Goal: Task Accomplishment & Management: Manage account settings

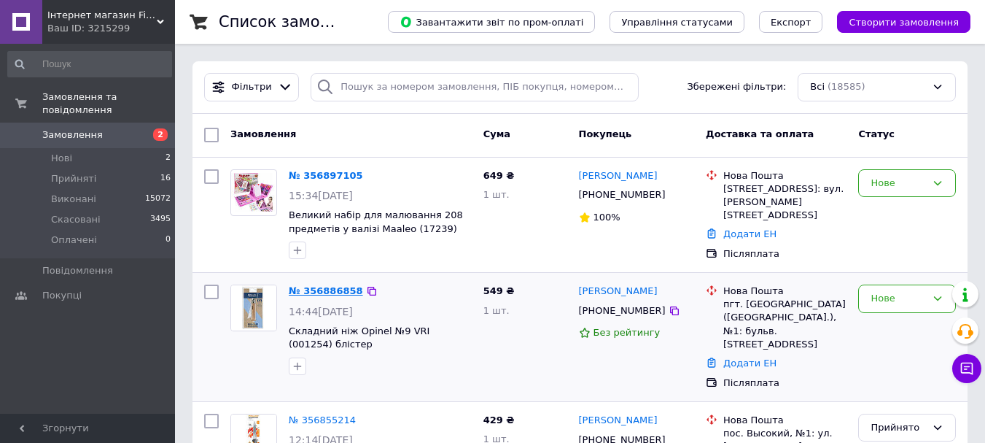
click at [340, 293] on link "№ 356886858" at bounding box center [326, 290] width 74 height 11
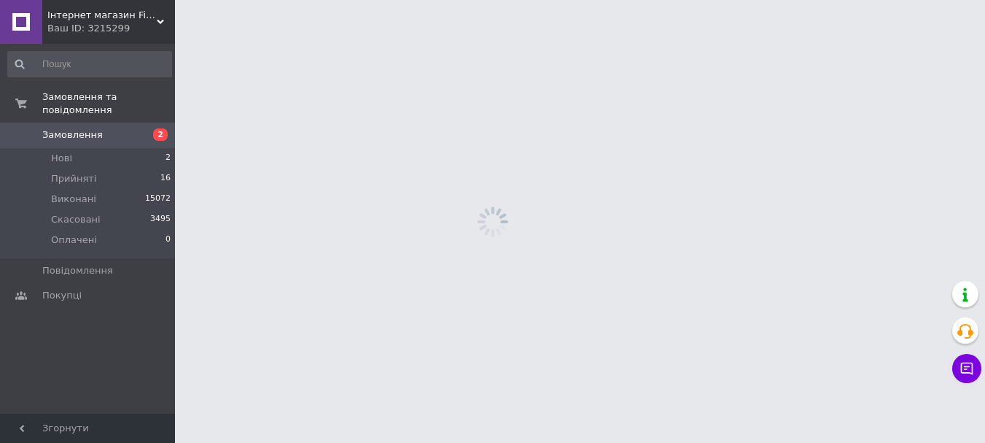
click at [340, 0] on html "Інтернет магазин Fiskars в Україні Ваш ID: 3215299 Сайт Інтернет магазин Fiskar…" at bounding box center [492, 0] width 985 height 0
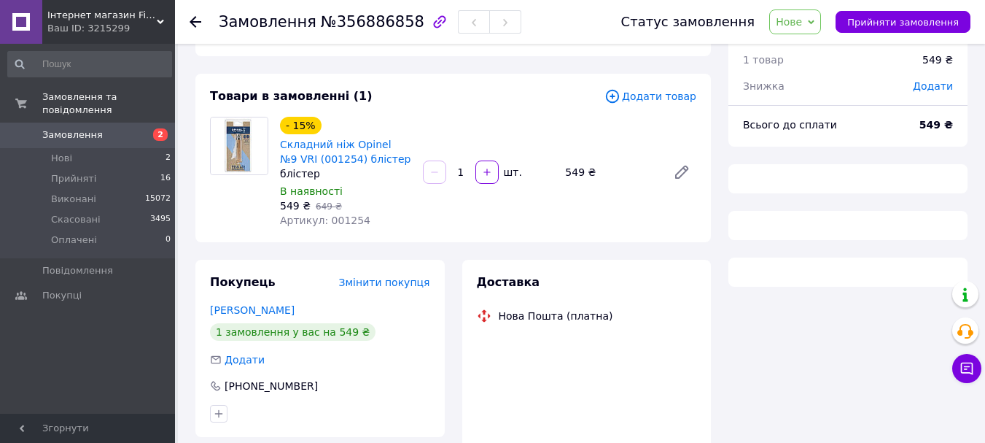
scroll to position [73, 0]
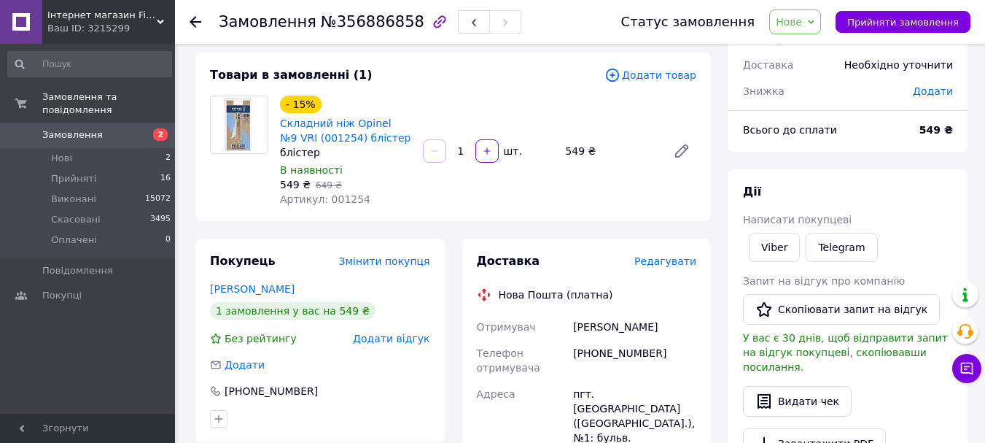
click at [778, 228] on div "Дії Написати покупцеві Viber Telegram Запит на відгук про компанію   Скопіювати…" at bounding box center [848, 358] width 210 height 348
click at [786, 251] on link "Viber" at bounding box center [774, 247] width 51 height 29
drag, startPoint x: 378, startPoint y: 138, endPoint x: 276, endPoint y: 126, distance: 102.8
click at [276, 126] on div "- 15% Складний ніж Opinel №9 VRI (001254) блістер блістер В наявності 549 ₴   6…" at bounding box center [345, 151] width 143 height 117
copy link "Складний ніж Opinel №9 VRI (001254) блістер"
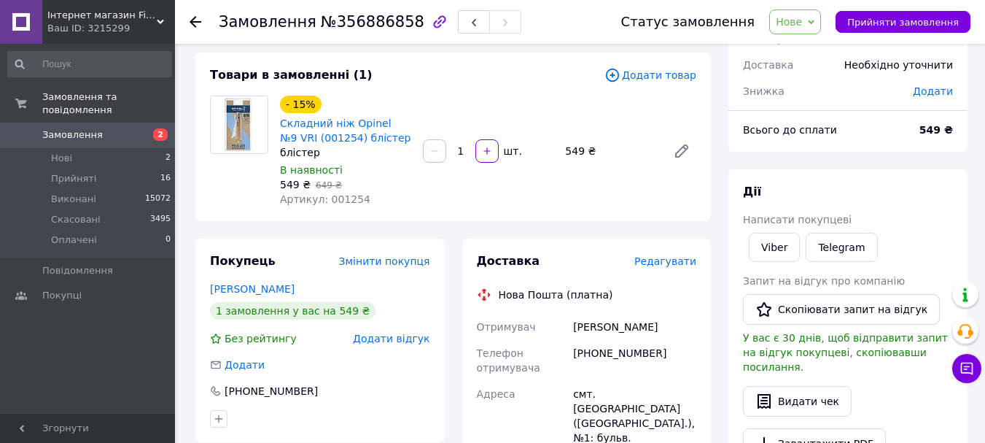
click at [815, 21] on icon at bounding box center [811, 22] width 7 height 7
click at [811, 50] on li "Прийнято" at bounding box center [803, 51] width 67 height 22
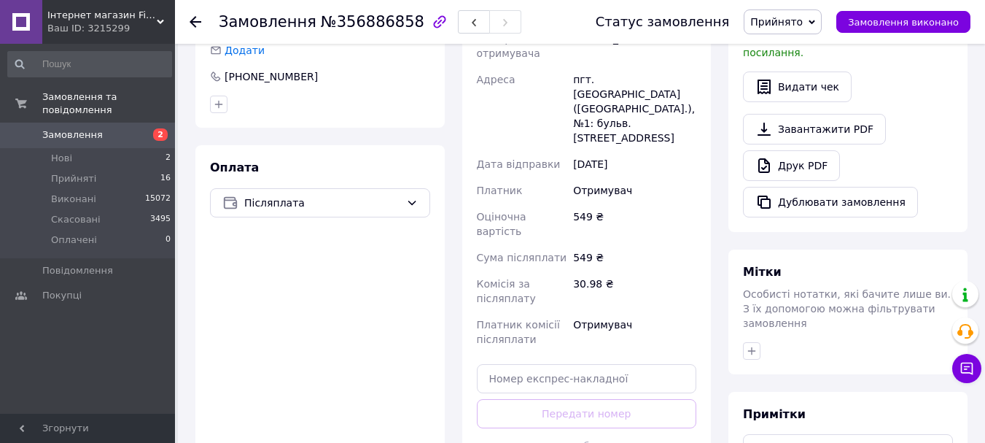
scroll to position [511, 0]
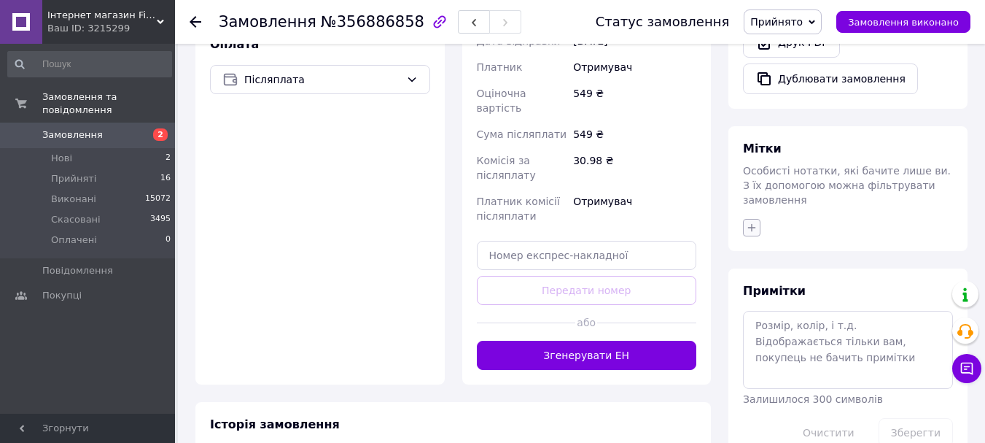
click at [752, 223] on icon "button" at bounding box center [752, 227] width 8 height 8
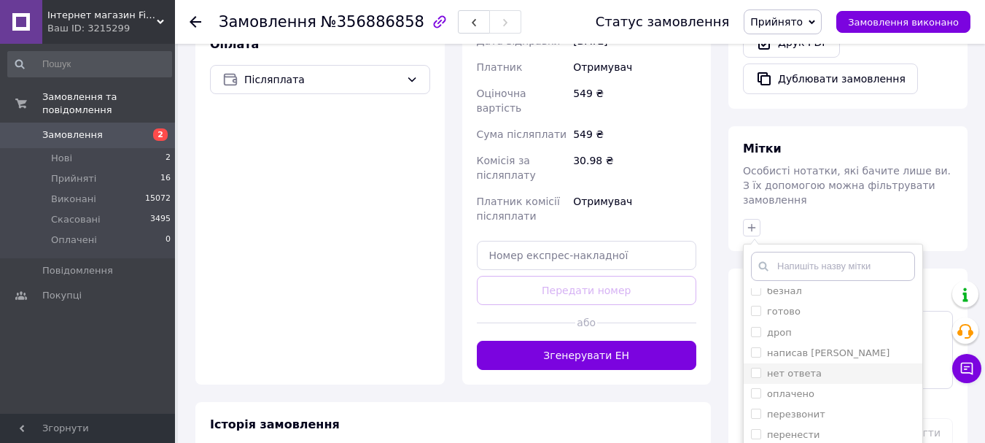
scroll to position [584, 0]
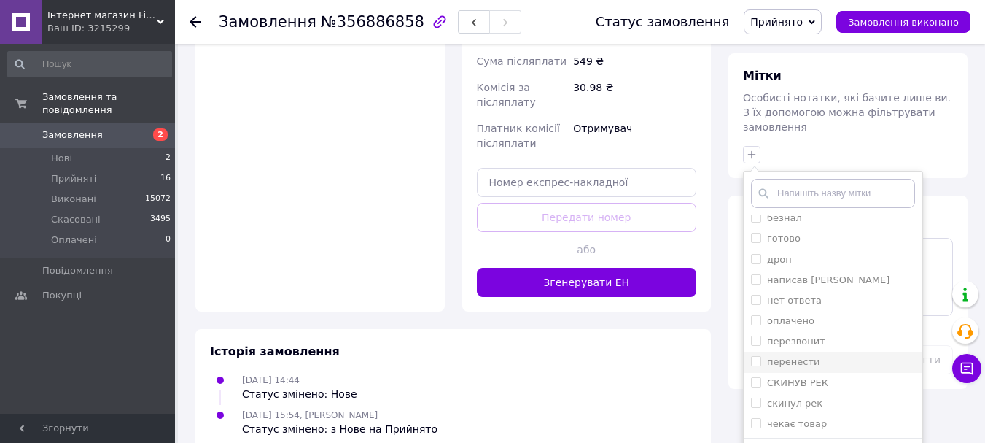
click at [760, 356] on input "перенести" at bounding box center [755, 360] width 9 height 9
checkbox input "true"
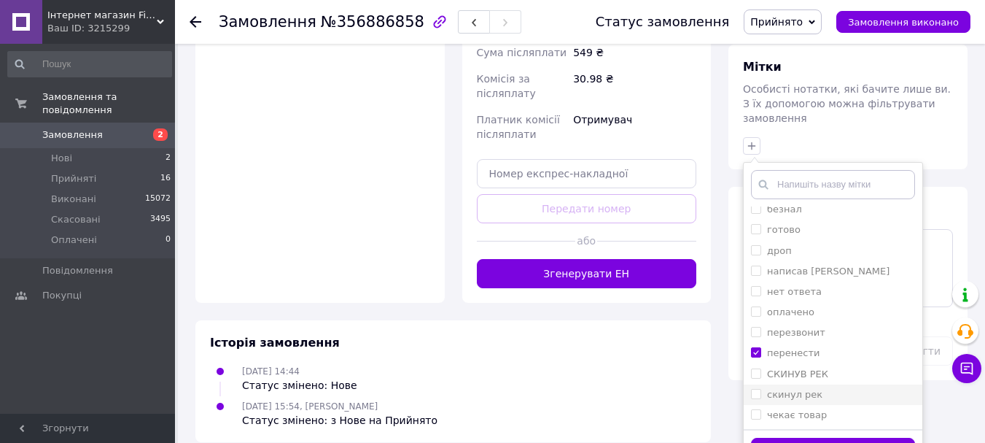
scroll to position [594, 0]
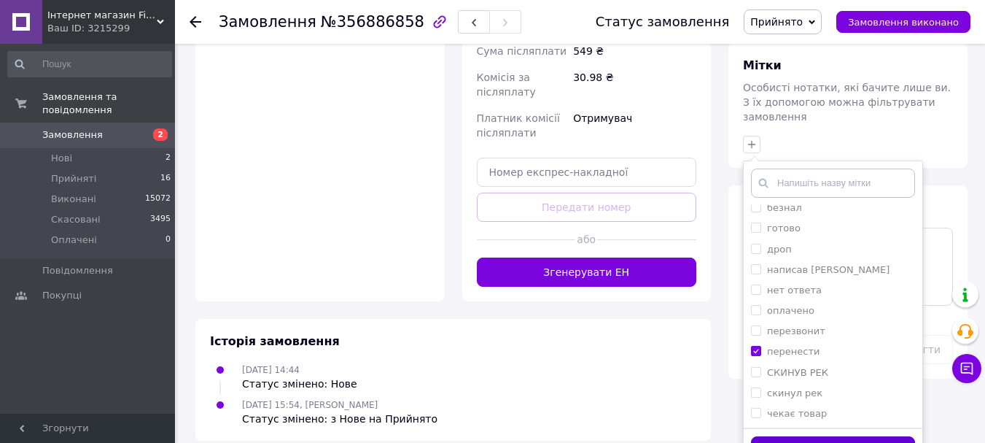
click at [848, 436] on button "Додати мітку" at bounding box center [833, 450] width 164 height 28
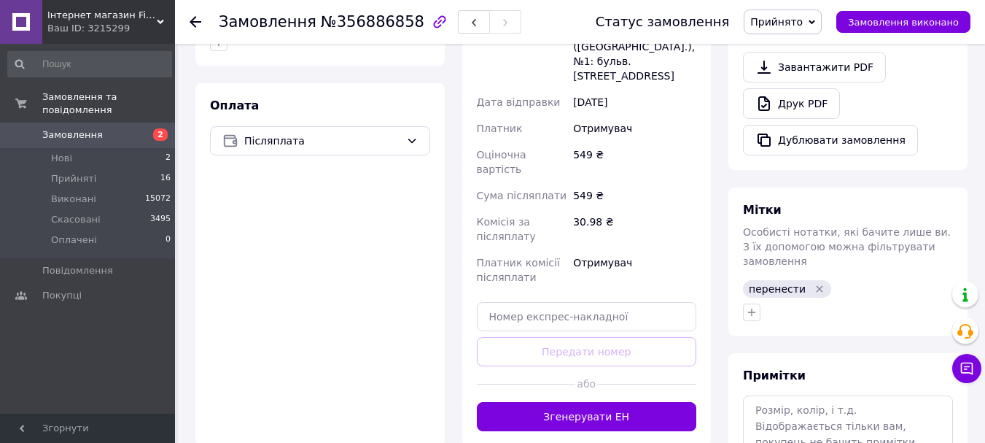
scroll to position [448, 0]
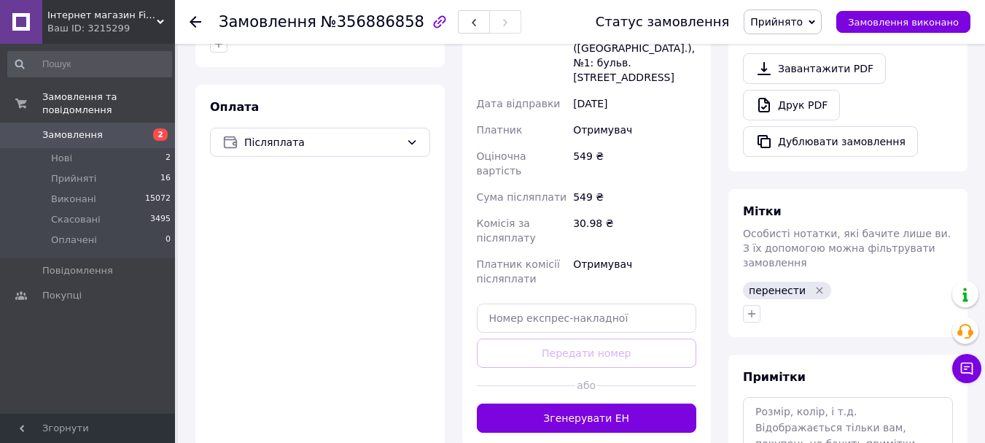
click at [199, 22] on use at bounding box center [196, 22] width 12 height 12
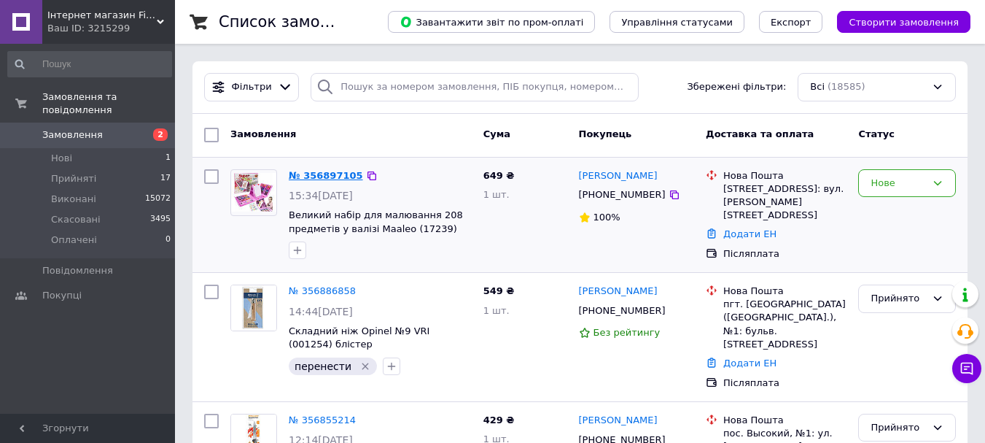
click at [330, 174] on link "№ 356897105" at bounding box center [326, 175] width 74 height 11
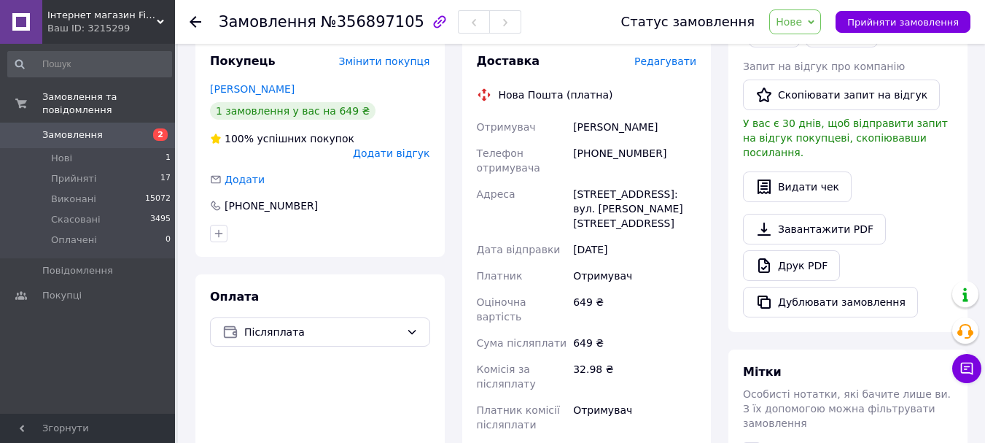
scroll to position [142, 0]
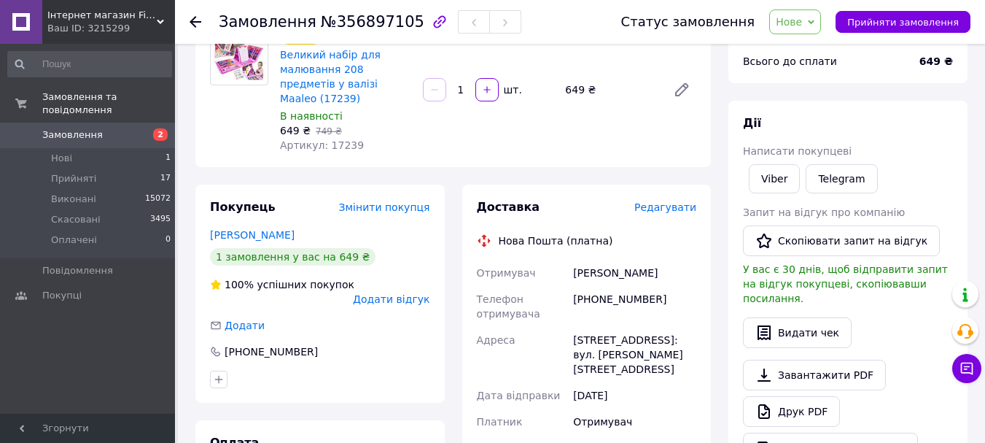
click at [195, 26] on use at bounding box center [196, 22] width 12 height 12
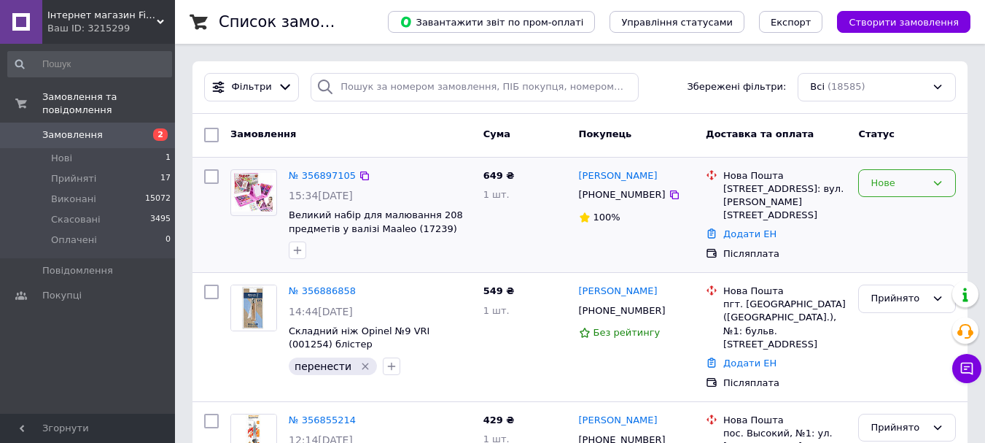
click at [945, 192] on div "Нове" at bounding box center [908, 183] width 98 height 28
click at [908, 214] on li "Прийнято" at bounding box center [907, 213] width 96 height 27
click at [305, 252] on button "button" at bounding box center [298, 250] width 18 height 18
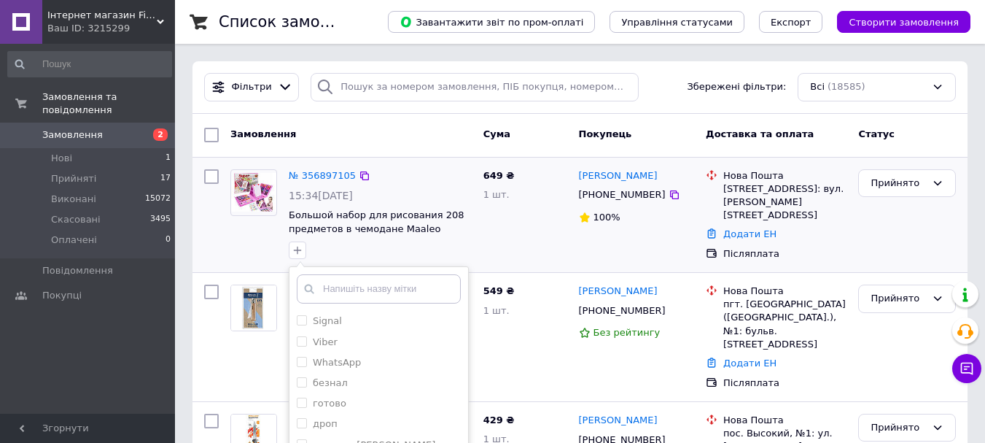
scroll to position [146, 0]
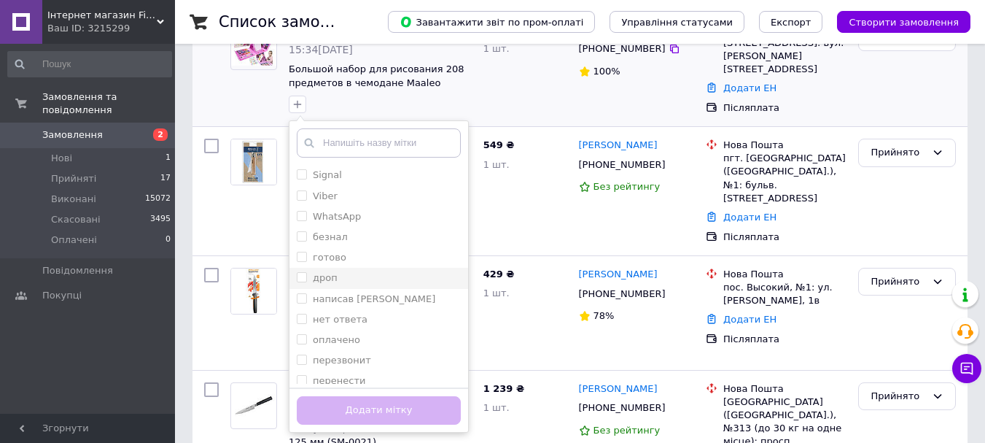
click at [305, 276] on input "дроп" at bounding box center [301, 276] width 9 height 9
checkbox input "true"
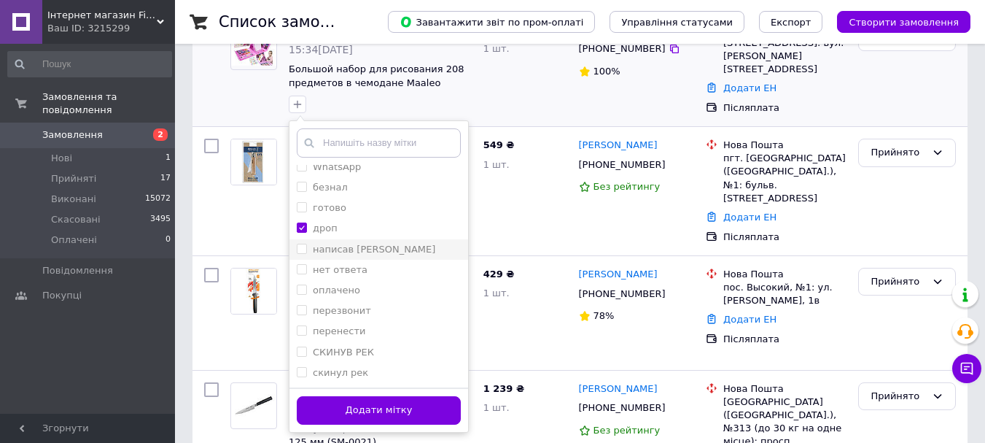
scroll to position [69, 0]
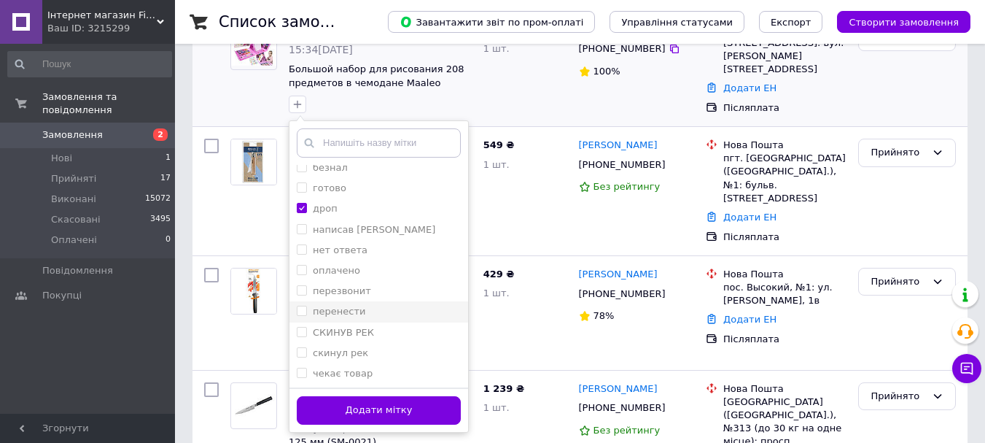
click at [303, 310] on input "перенести" at bounding box center [301, 310] width 9 height 9
checkbox input "true"
click at [402, 408] on button "Додати мітку" at bounding box center [379, 410] width 164 height 28
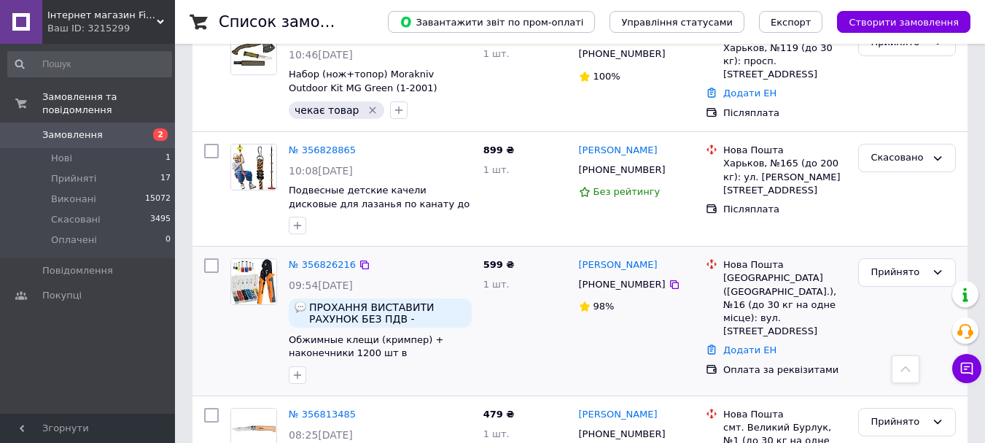
scroll to position [1094, 0]
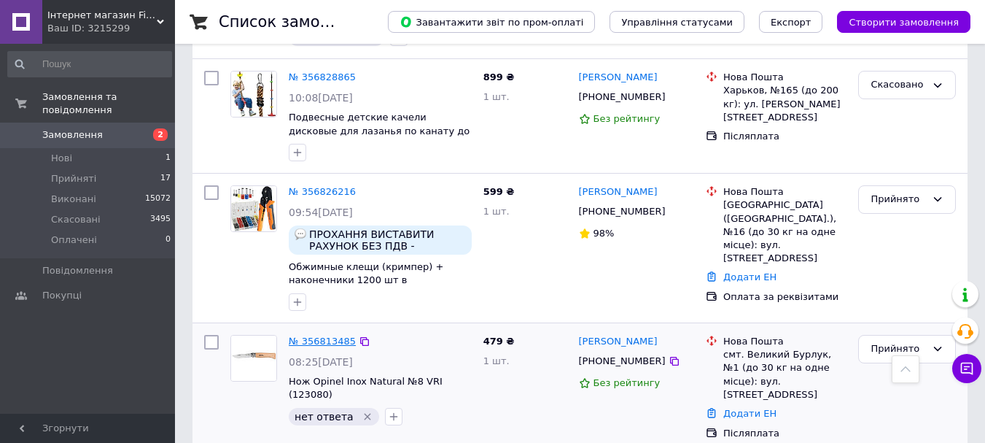
click at [332, 336] on link "№ 356813485" at bounding box center [322, 341] width 67 height 11
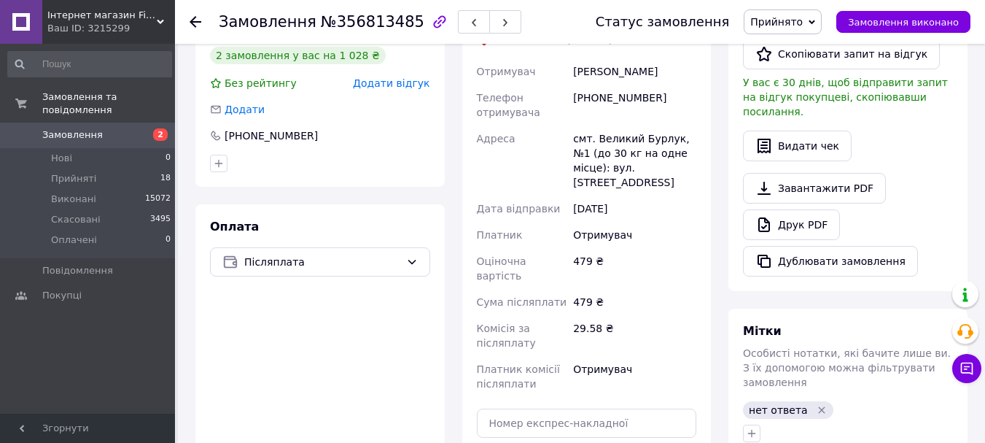
scroll to position [90, 0]
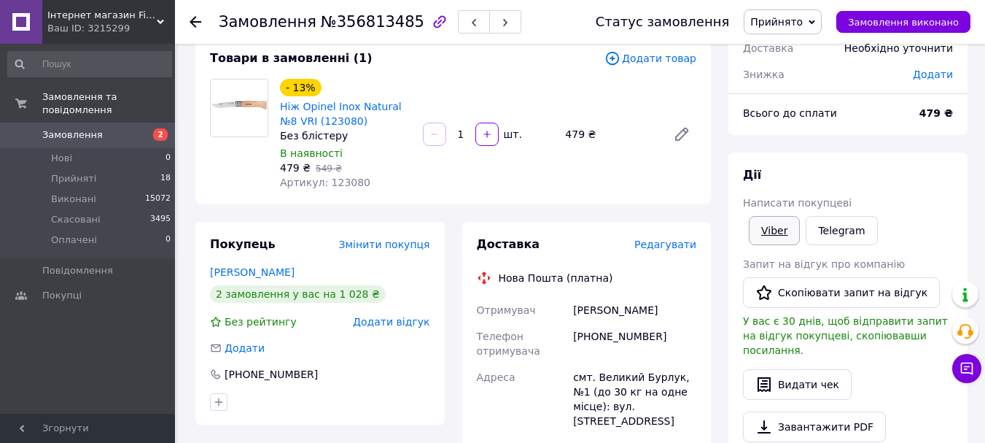
click at [774, 233] on link "Viber" at bounding box center [774, 230] width 51 height 29
drag, startPoint x: 340, startPoint y: 122, endPoint x: 279, endPoint y: 108, distance: 62.1
click at [279, 108] on div "Ніж Opinel Inox Natural №8 VRI (123080)" at bounding box center [346, 114] width 134 height 32
copy link "Ніж Opinel Inox Natural №8 VRI (123080)"
click at [195, 26] on use at bounding box center [196, 22] width 12 height 12
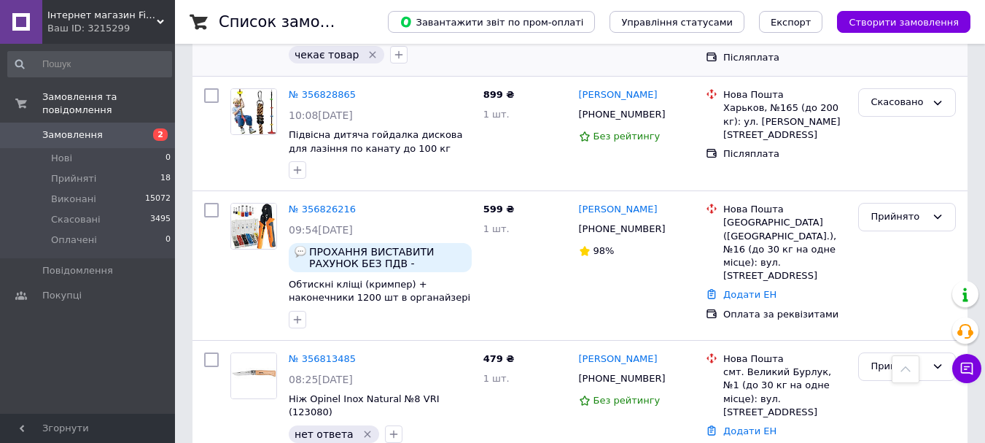
scroll to position [1094, 0]
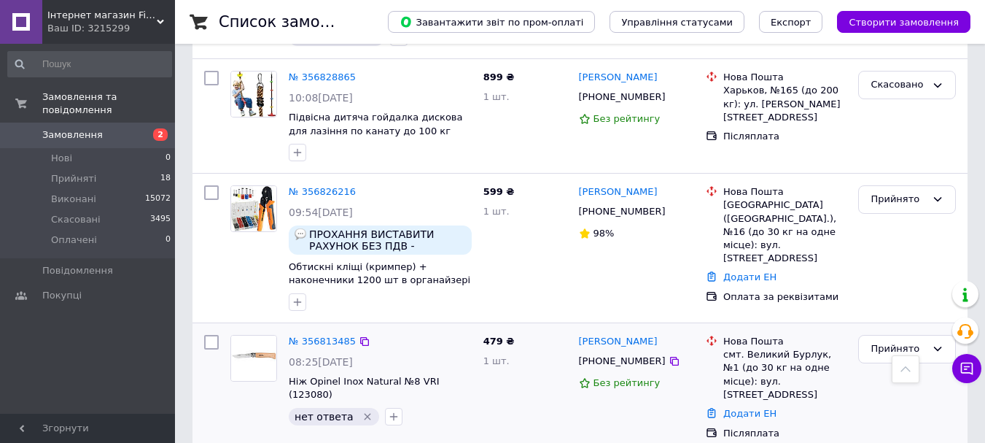
click at [364, 414] on icon "Видалити мітку" at bounding box center [367, 417] width 7 height 7
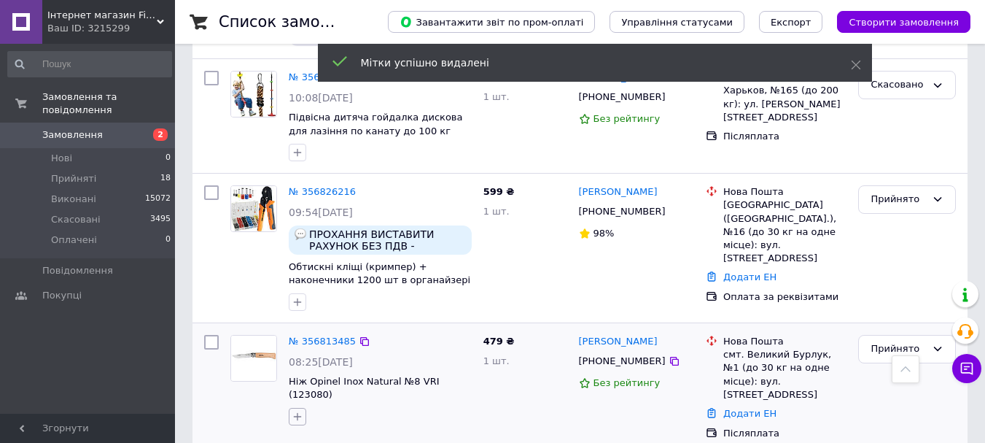
click at [295, 411] on icon "button" at bounding box center [298, 417] width 12 height 12
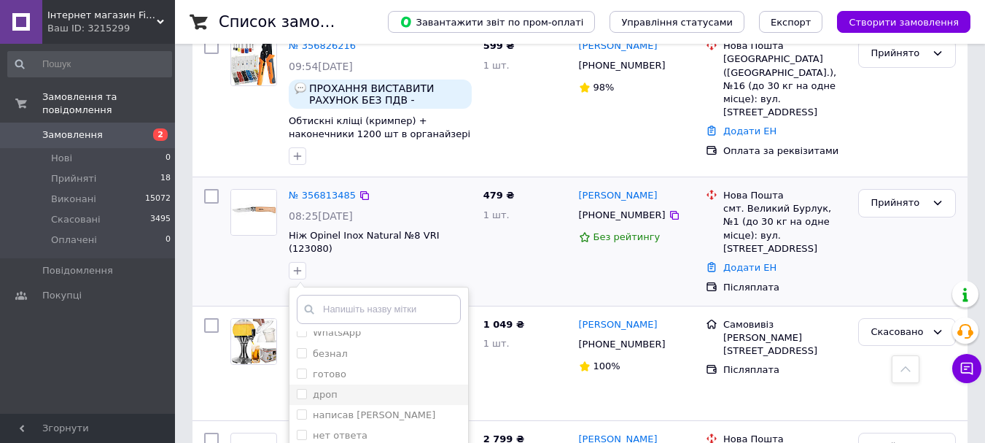
scroll to position [69, 0]
checkbox input "true"
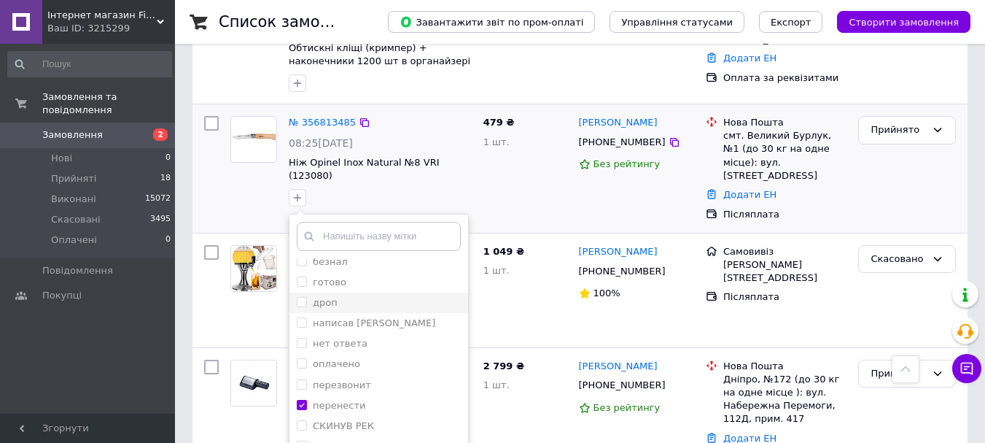
scroll to position [0, 0]
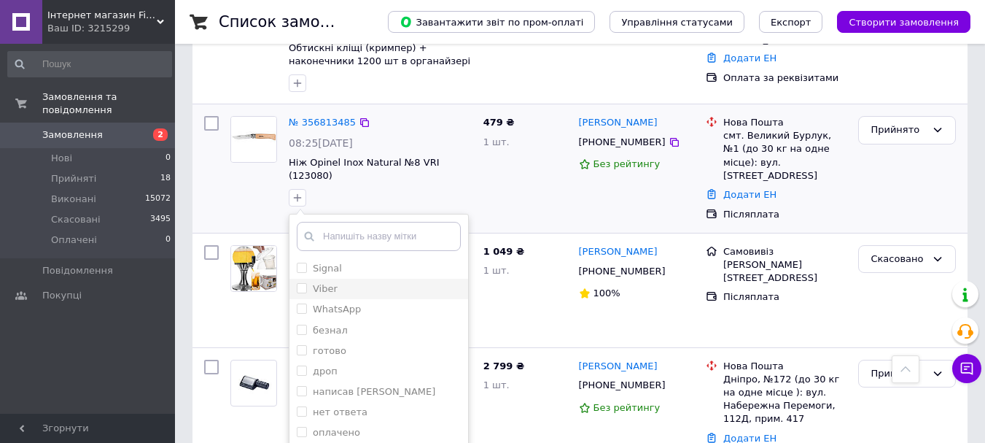
click at [304, 283] on input "Viber" at bounding box center [301, 287] width 9 height 9
checkbox input "true"
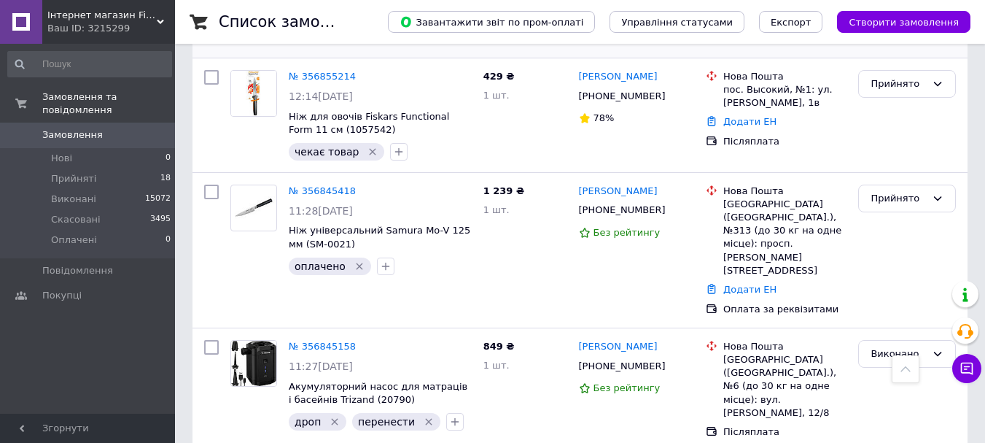
scroll to position [365, 0]
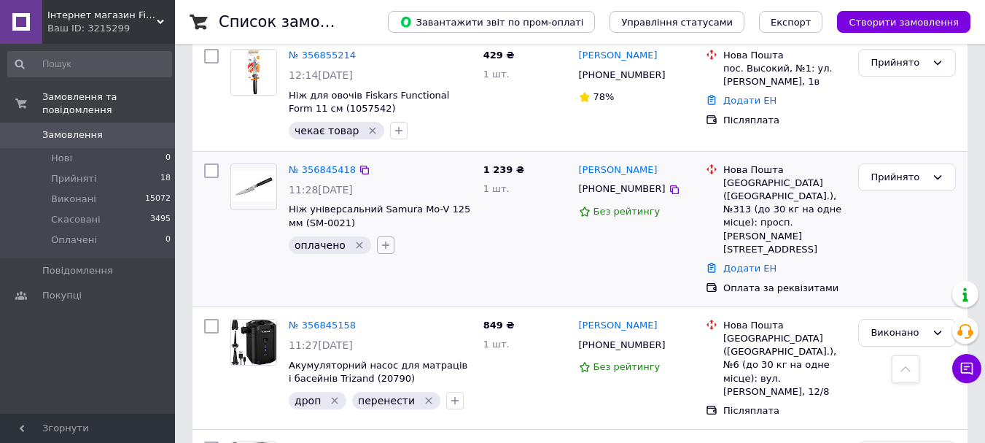
click at [380, 239] on icon "button" at bounding box center [386, 245] width 12 height 12
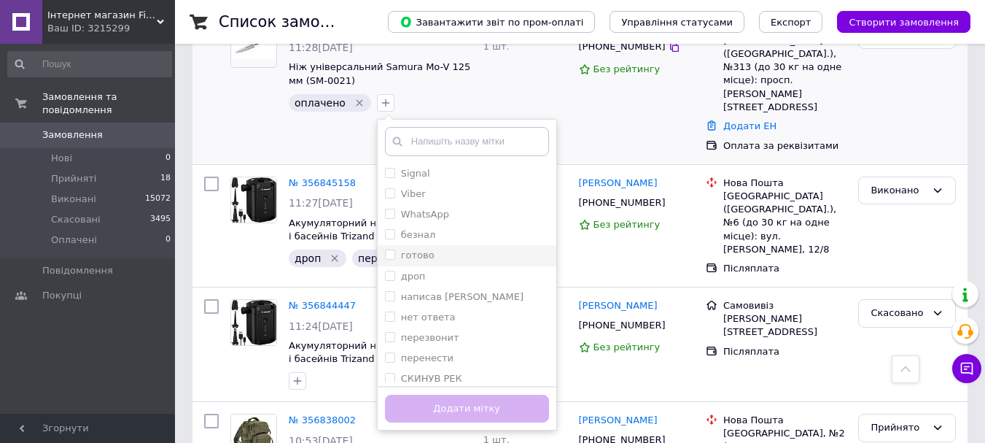
scroll to position [511, 0]
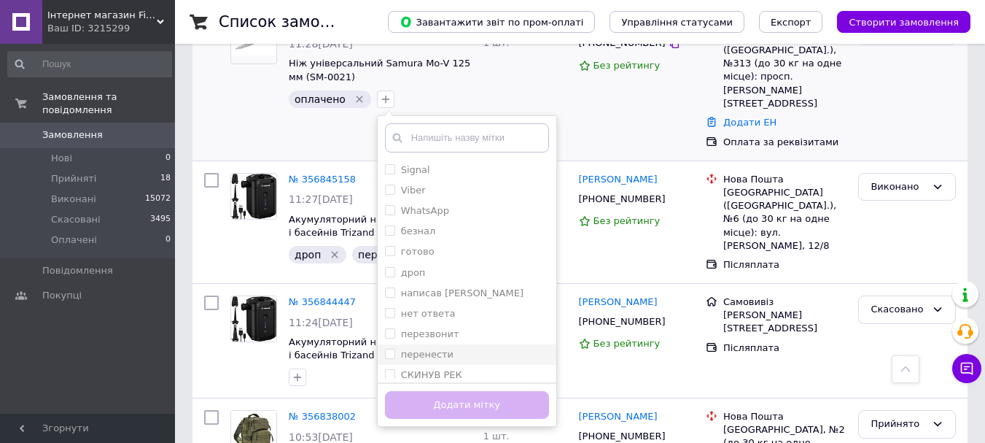
click at [388, 349] on input "перенести" at bounding box center [389, 353] width 9 height 9
checkbox input "true"
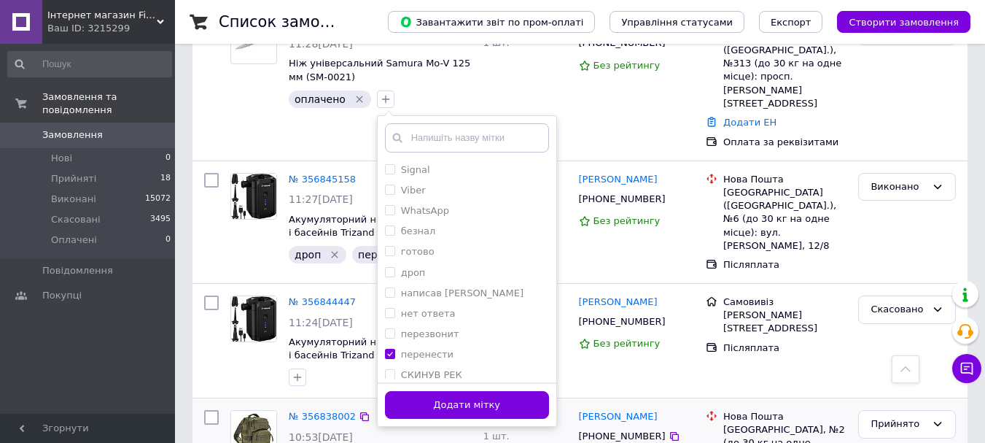
click at [443, 391] on button "Додати мітку" at bounding box center [467, 405] width 164 height 28
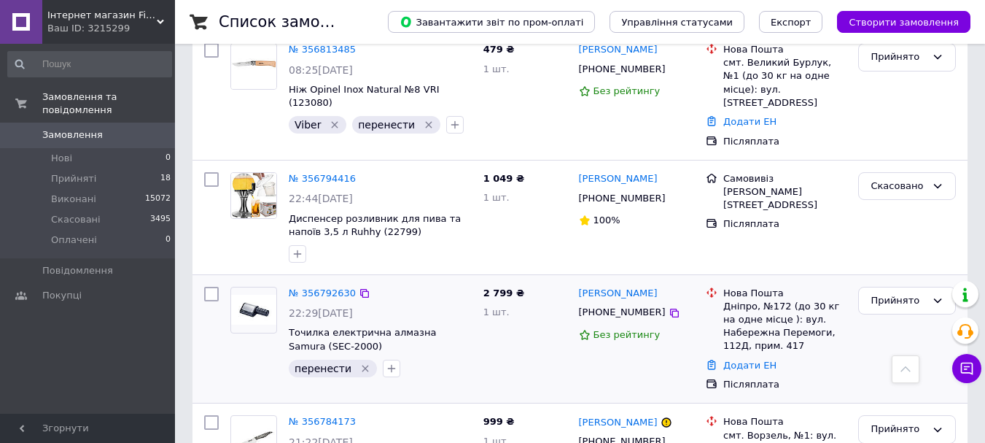
scroll to position [1532, 0]
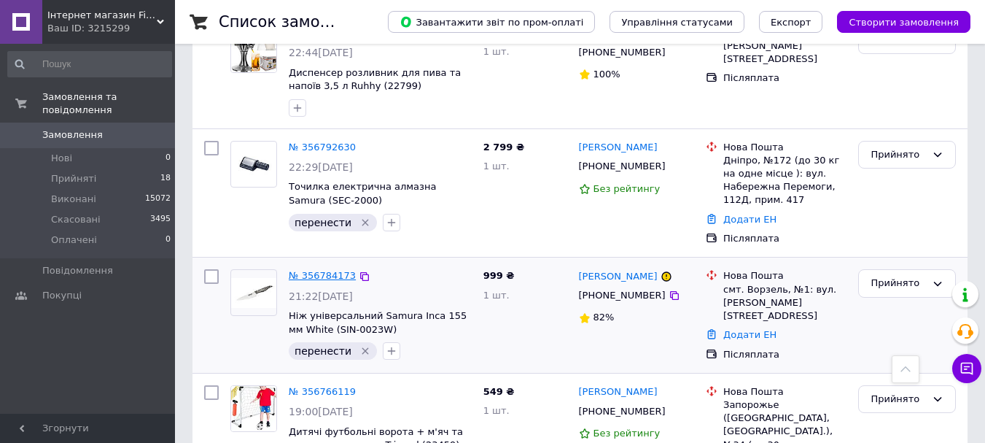
click at [332, 270] on link "№ 356784173" at bounding box center [322, 275] width 67 height 11
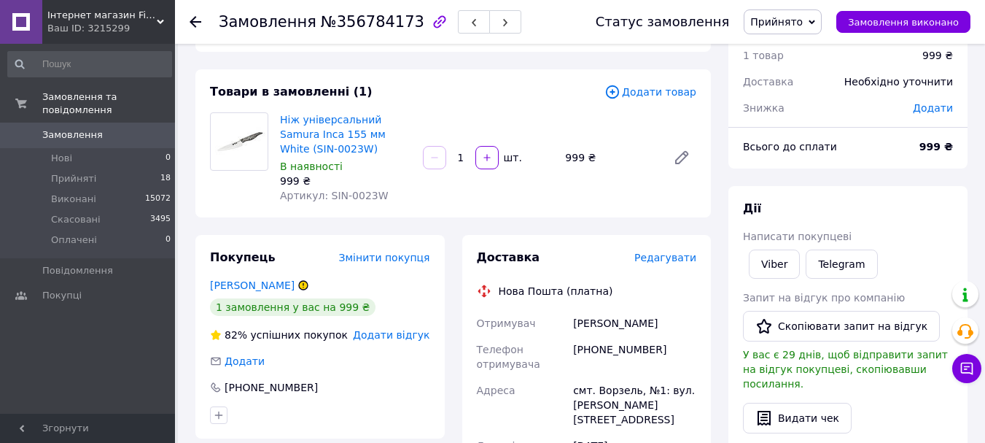
scroll to position [73, 0]
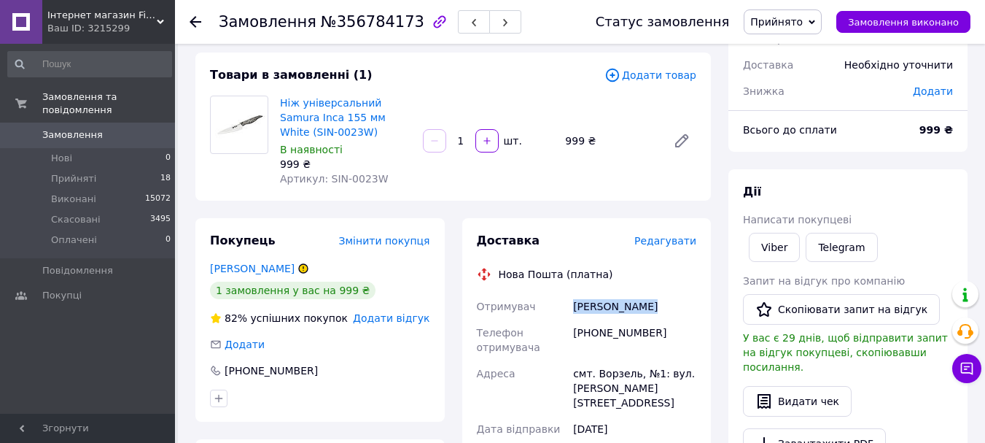
drag, startPoint x: 646, startPoint y: 303, endPoint x: 575, endPoint y: 315, distance: 72.5
click at [575, 315] on div "Бурдін Дмитро" at bounding box center [634, 306] width 129 height 26
copy div "Бурдін Дмитро"
drag, startPoint x: 651, startPoint y: 333, endPoint x: 592, endPoint y: 337, distance: 59.2
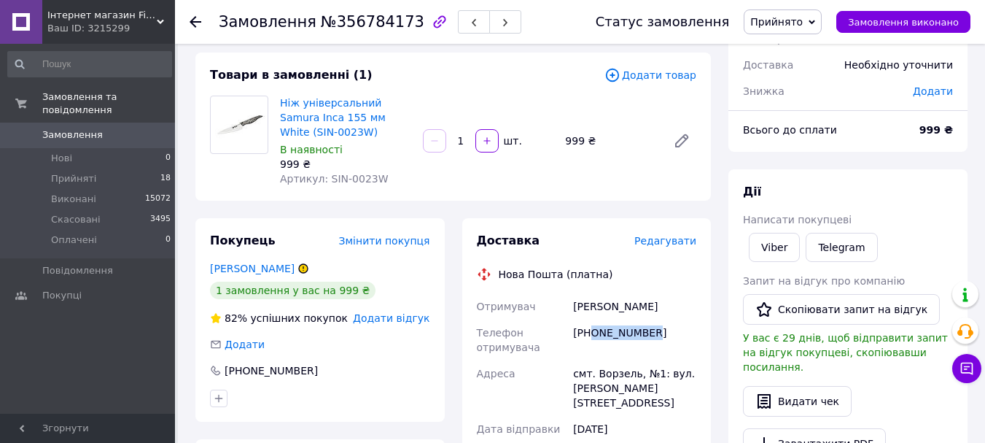
click at [592, 337] on div "[PHONE_NUMBER]" at bounding box center [634, 339] width 129 height 41
copy div "0997658371"
drag, startPoint x: 632, startPoint y: 376, endPoint x: 594, endPoint y: 377, distance: 38.0
click at [594, 377] on div "смт. Ворзель, №1: вул. [PERSON_NAME][STREET_ADDRESS]" at bounding box center [634, 387] width 129 height 55
copy div "Ворзель"
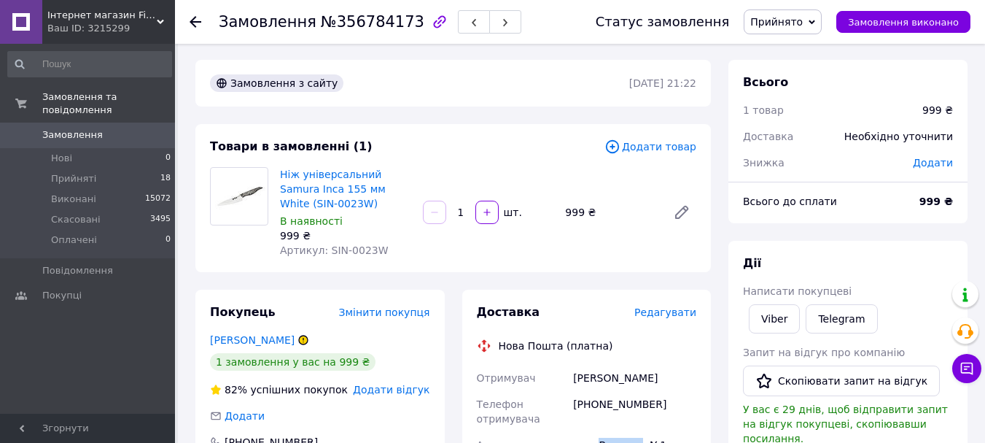
scroll to position [0, 0]
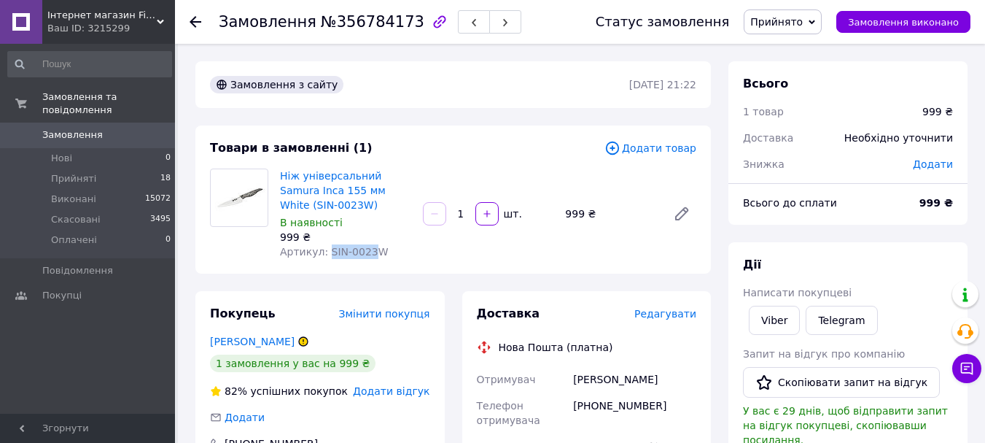
drag, startPoint x: 365, startPoint y: 252, endPoint x: 324, endPoint y: 251, distance: 41.6
click at [324, 251] on span "Артикул: SIN-0023W" at bounding box center [334, 252] width 109 height 12
copy span "SIN-0023"
click at [815, 19] on icon at bounding box center [812, 22] width 7 height 7
click at [786, 50] on li "Виконано" at bounding box center [783, 51] width 77 height 22
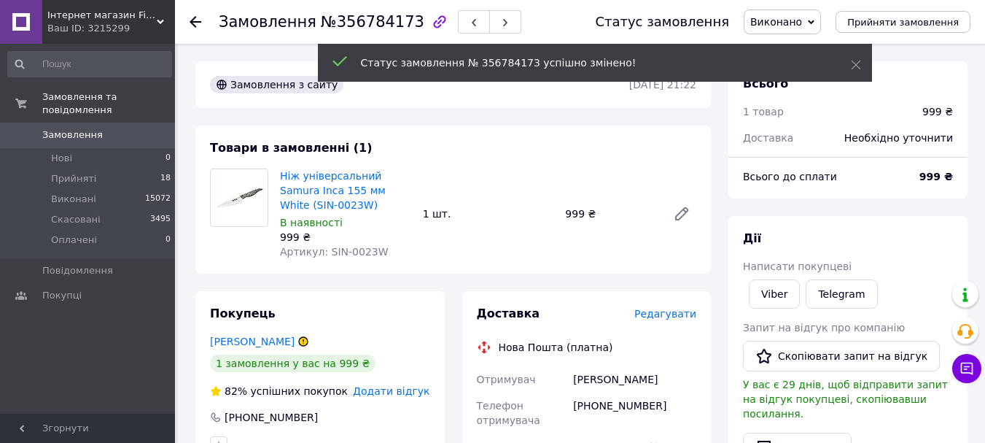
click at [196, 23] on use at bounding box center [196, 22] width 12 height 12
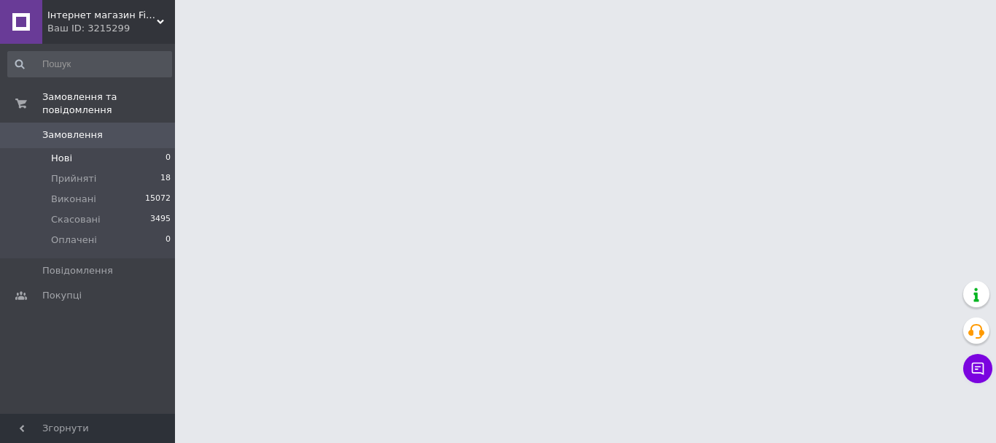
click at [82, 148] on li "Нові 0" at bounding box center [89, 158] width 179 height 20
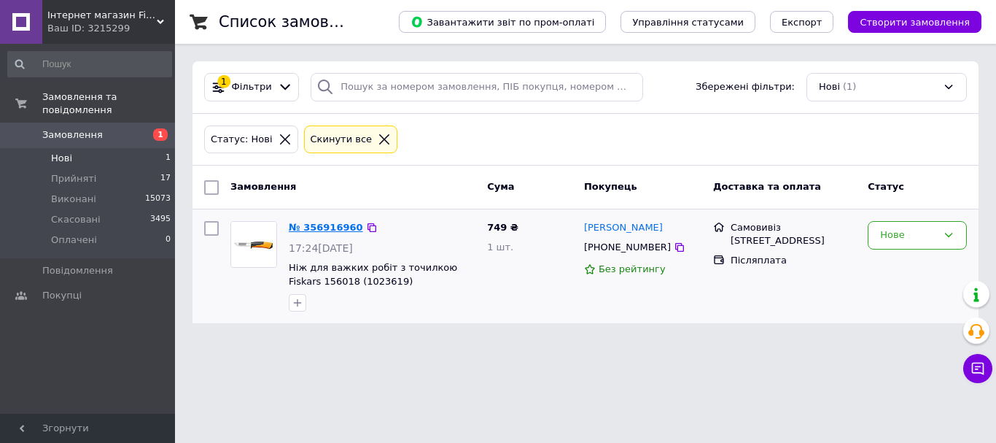
click at [344, 231] on link "№ 356916960" at bounding box center [326, 227] width 74 height 11
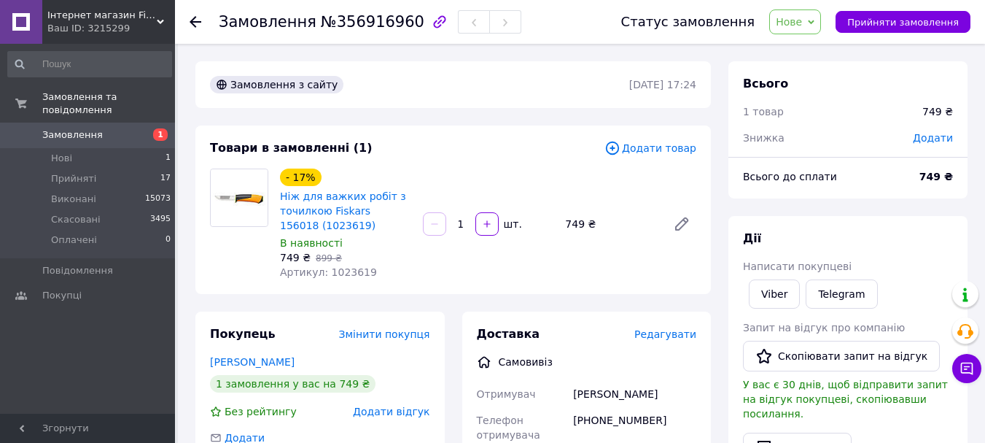
click at [821, 18] on span "Нове" at bounding box center [796, 21] width 52 height 25
click at [818, 52] on li "Прийнято" at bounding box center [803, 51] width 67 height 22
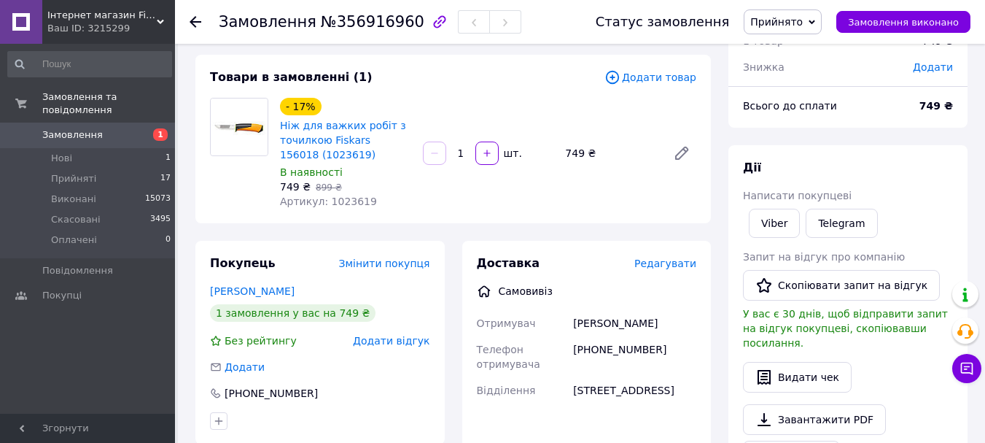
scroll to position [146, 0]
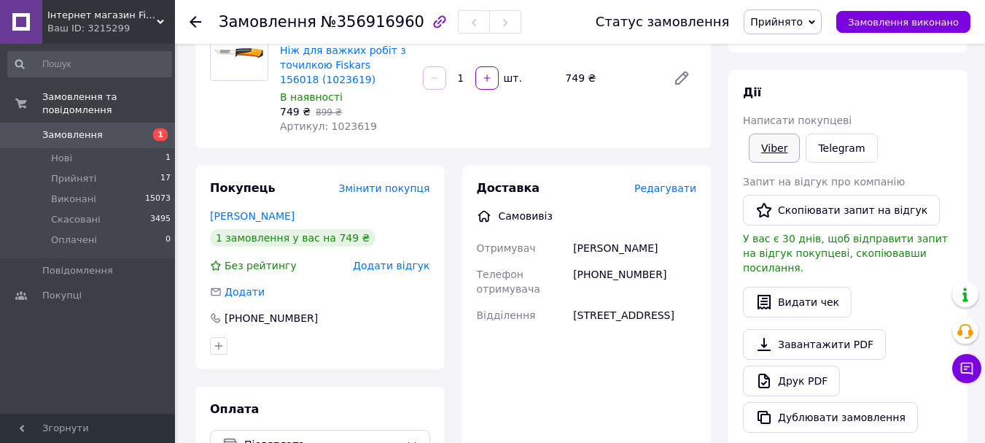
click at [780, 155] on link "Viber" at bounding box center [774, 147] width 51 height 29
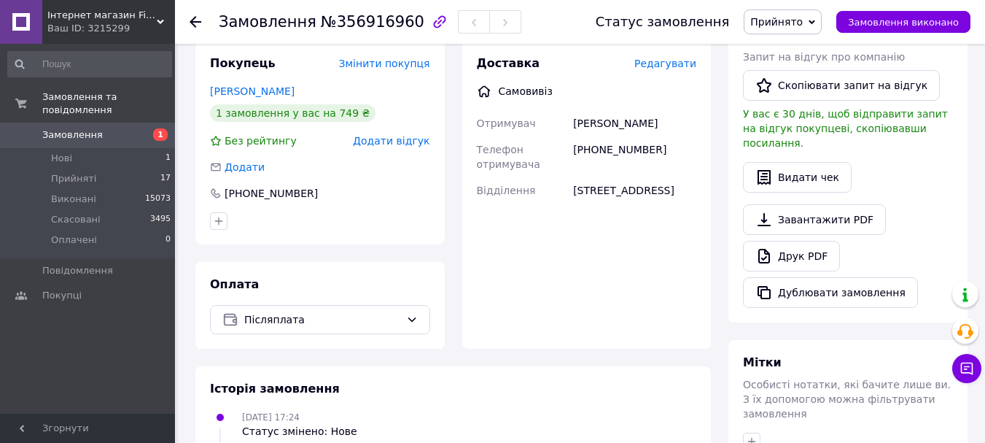
scroll to position [292, 0]
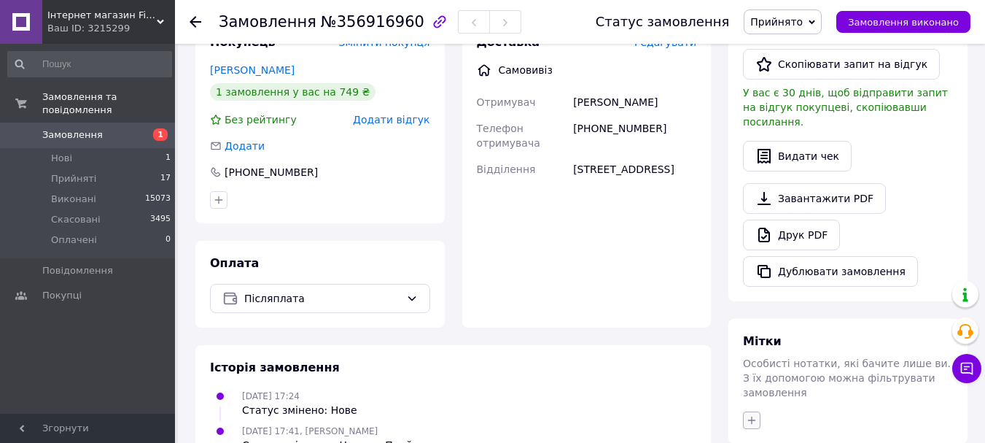
click at [756, 414] on icon "button" at bounding box center [752, 420] width 12 height 12
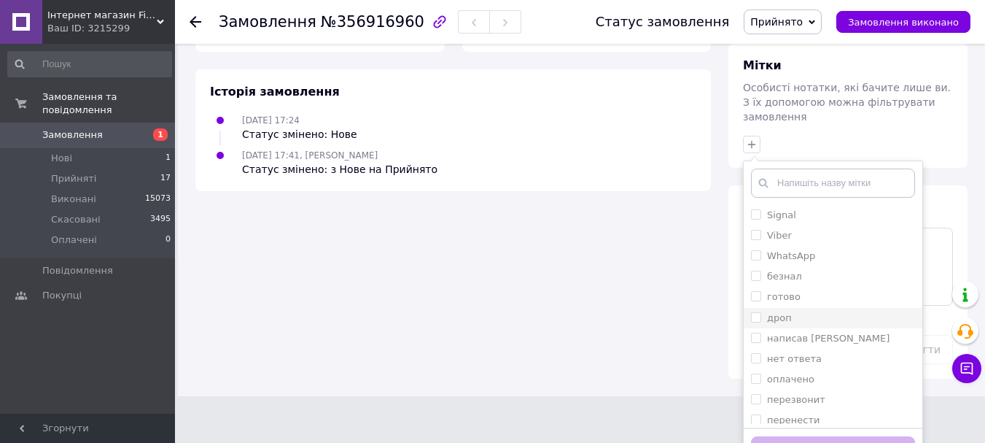
scroll to position [69, 0]
click at [758, 346] on input "перенести" at bounding box center [755, 350] width 9 height 9
checkbox input "true"
click at [853, 436] on button "Додати мітку" at bounding box center [833, 450] width 164 height 28
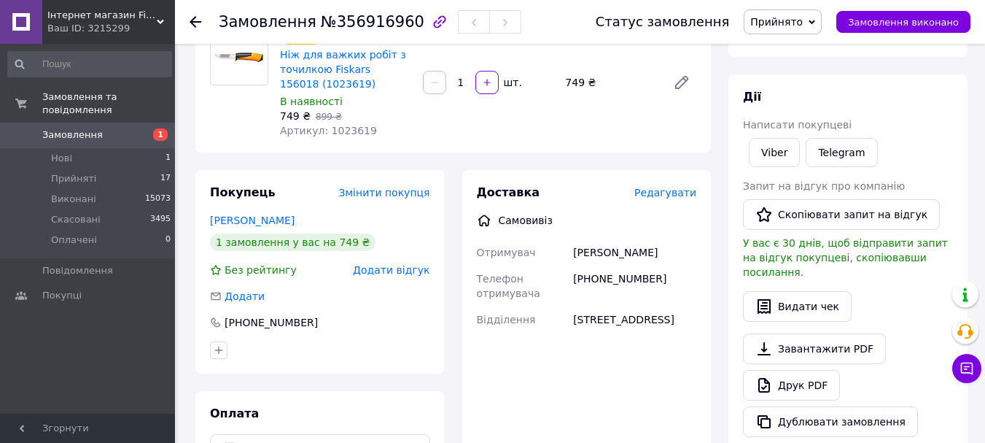
scroll to position [77, 0]
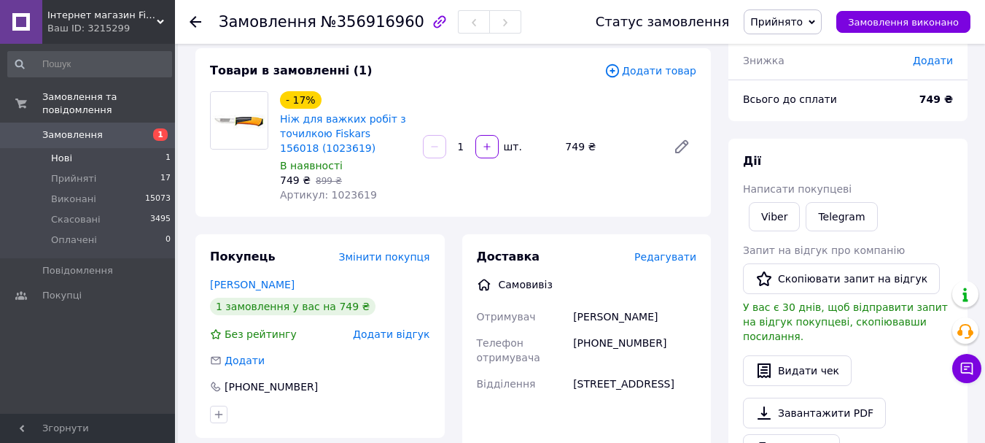
click at [104, 148] on li "Нові 1" at bounding box center [89, 158] width 179 height 20
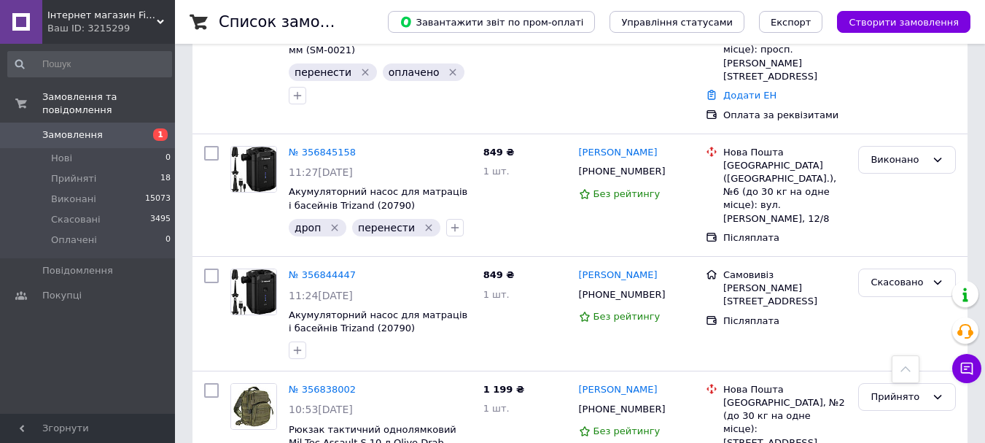
scroll to position [656, 0]
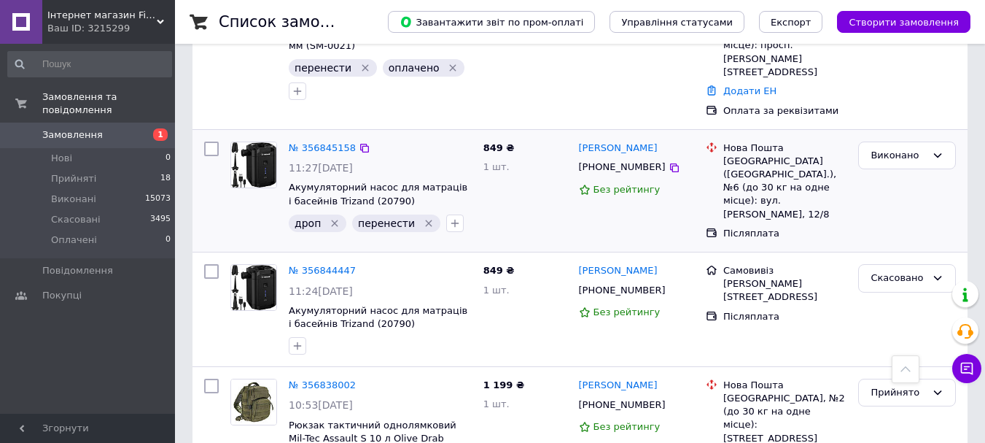
click at [77, 172] on span "Прийняті" at bounding box center [73, 178] width 45 height 13
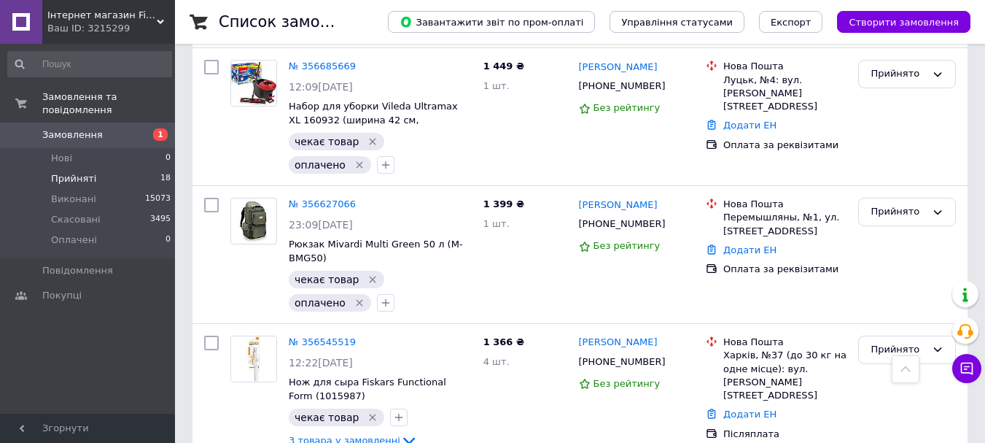
scroll to position [2039, 0]
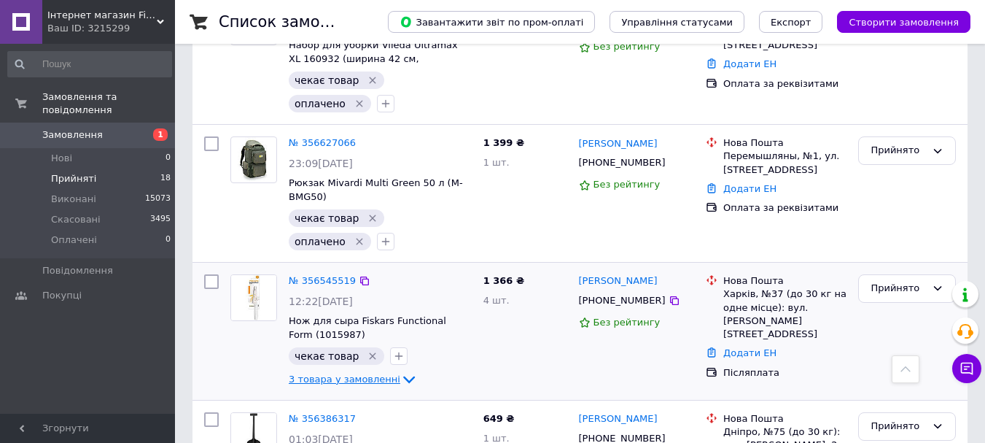
click at [400, 371] on icon at bounding box center [409, 380] width 18 height 18
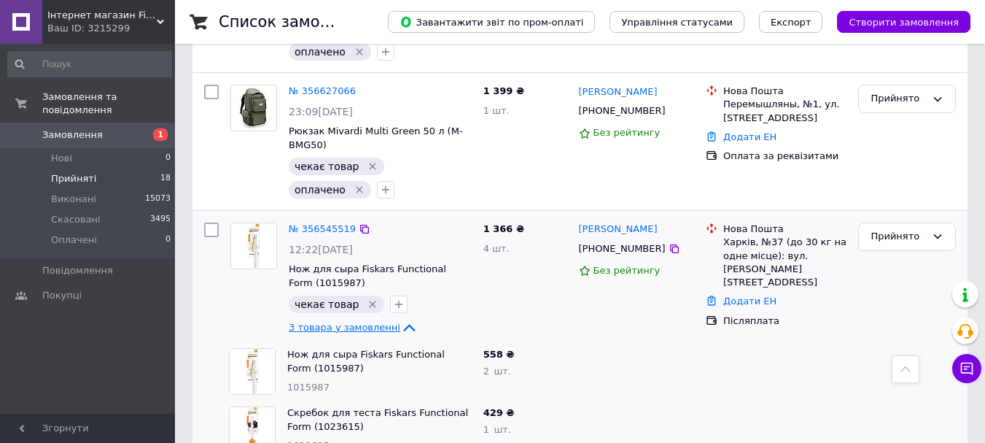
scroll to position [2112, 0]
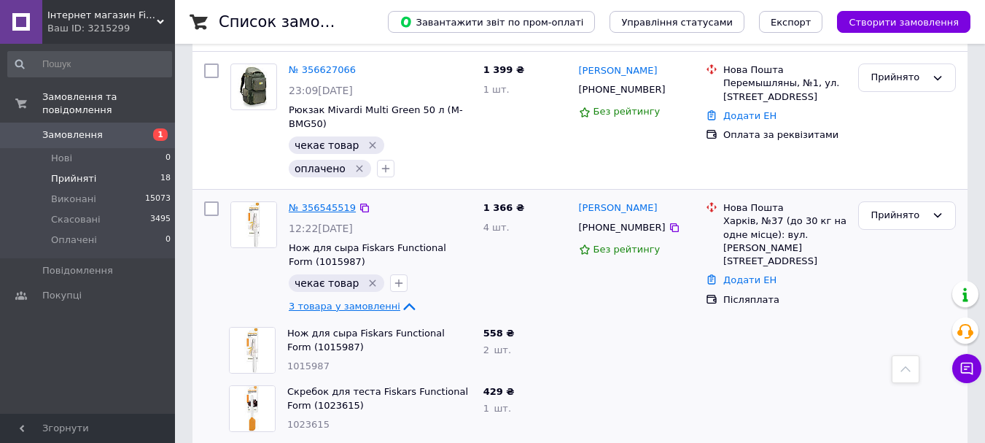
click at [324, 202] on link "№ 356545519" at bounding box center [322, 207] width 67 height 11
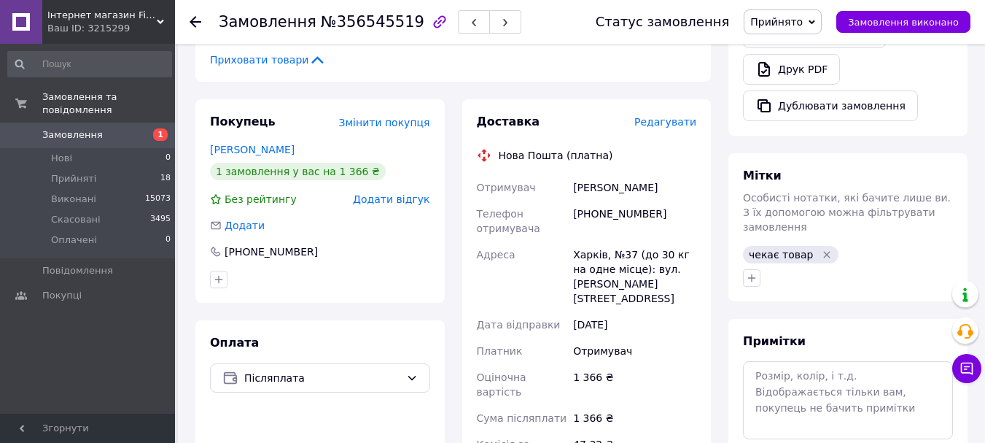
scroll to position [317, 0]
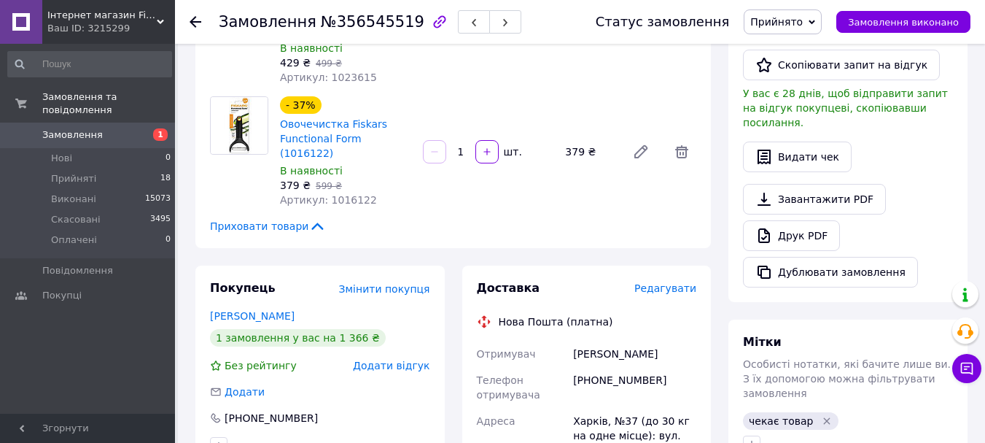
drag, startPoint x: 664, startPoint y: 309, endPoint x: 576, endPoint y: 312, distance: 88.3
click at [576, 341] on div "[PERSON_NAME]" at bounding box center [634, 354] width 129 height 26
copy div "[PERSON_NAME]"
